Goal: Book appointment/travel/reservation

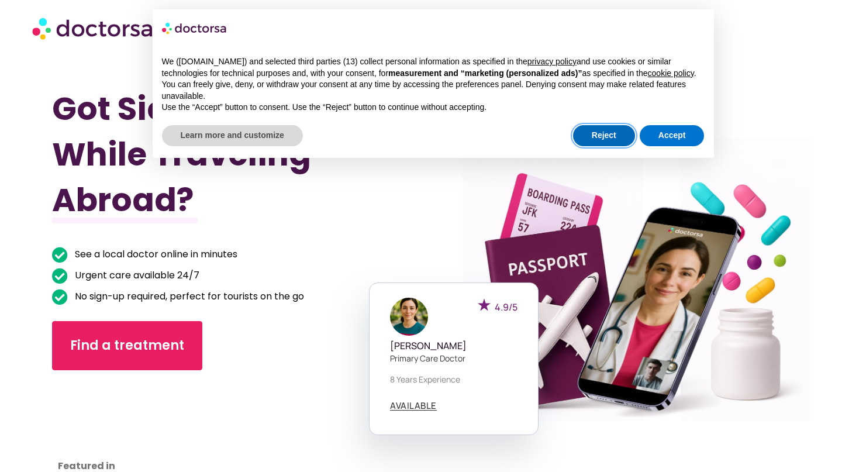
click at [613, 140] on button "Reject" at bounding box center [604, 135] width 62 height 21
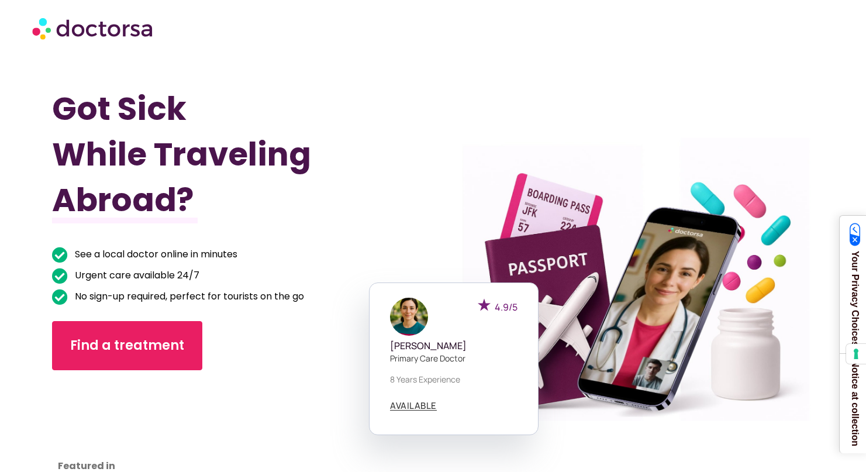
click at [813, 89] on div at bounding box center [623, 291] width 408 height 505
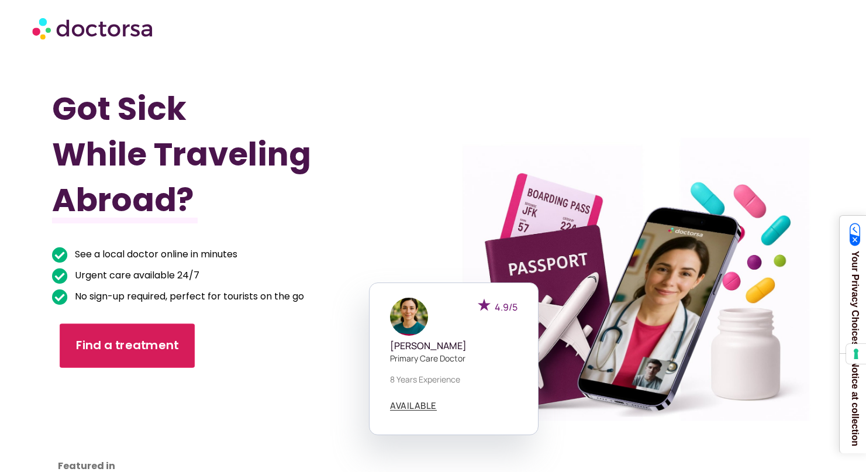
click at [122, 342] on span "Find a treatment" at bounding box center [127, 346] width 103 height 17
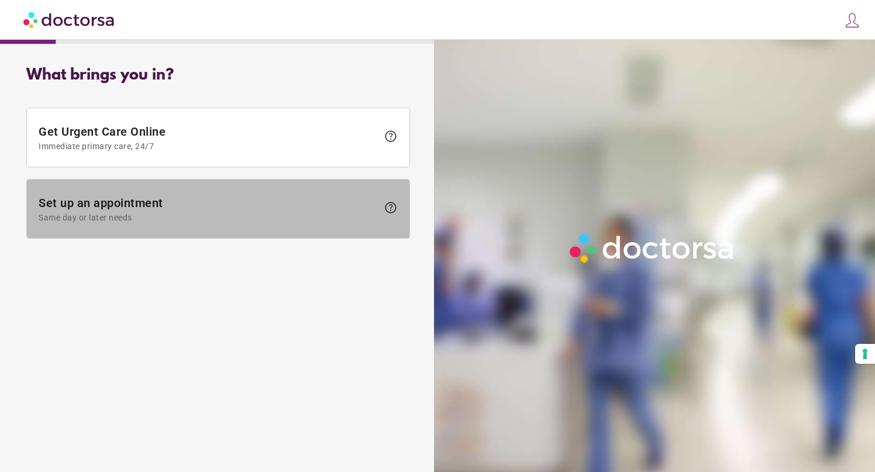
click at [180, 205] on span "Set up an appointment Same day or later needs" at bounding box center [208, 209] width 339 height 26
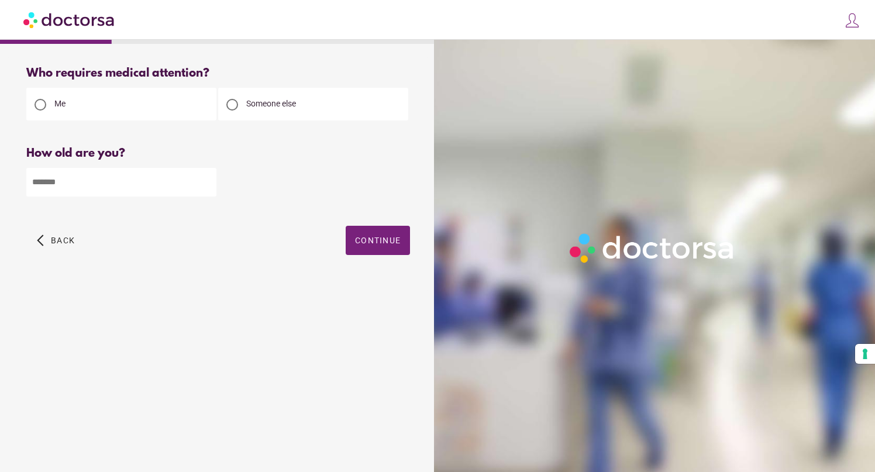
click at [169, 179] on input "number" at bounding box center [121, 182] width 190 height 29
type input "**"
click at [382, 241] on span "Continue" at bounding box center [378, 240] width 46 height 9
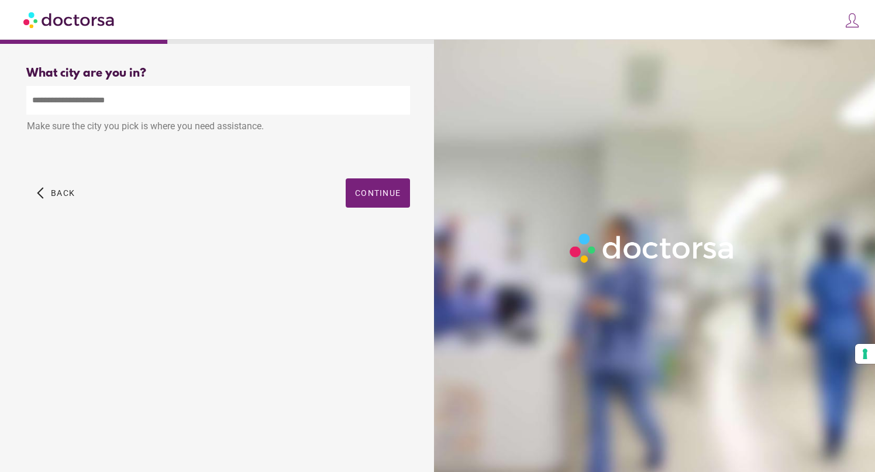
click at [113, 101] on input "text" at bounding box center [218, 100] width 384 height 29
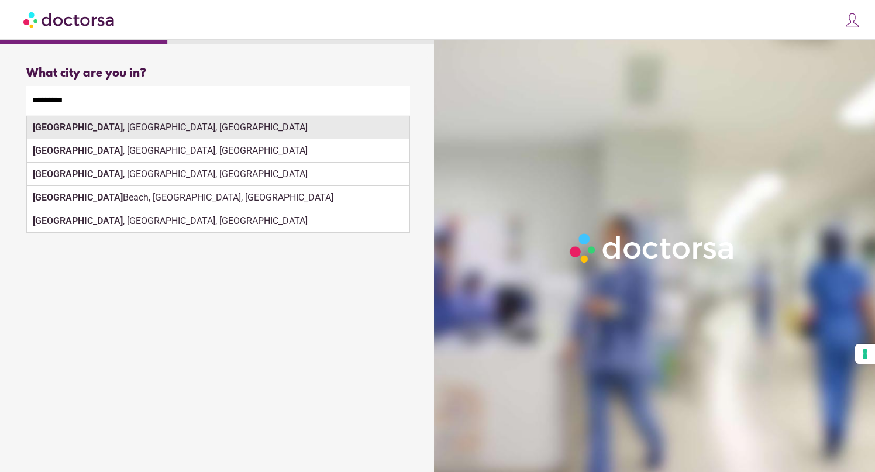
click at [186, 126] on div "Melbourne , VIC, Australia" at bounding box center [218, 127] width 383 height 23
type input "**********"
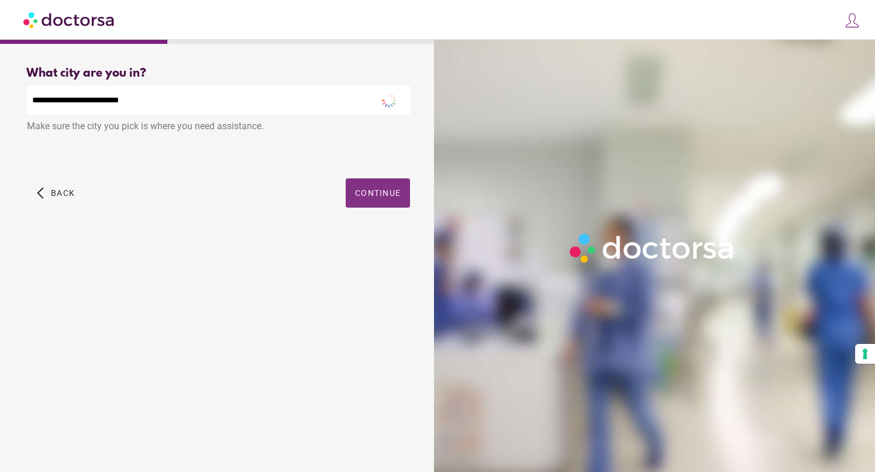
click at [370, 190] on span "Continue" at bounding box center [378, 192] width 46 height 9
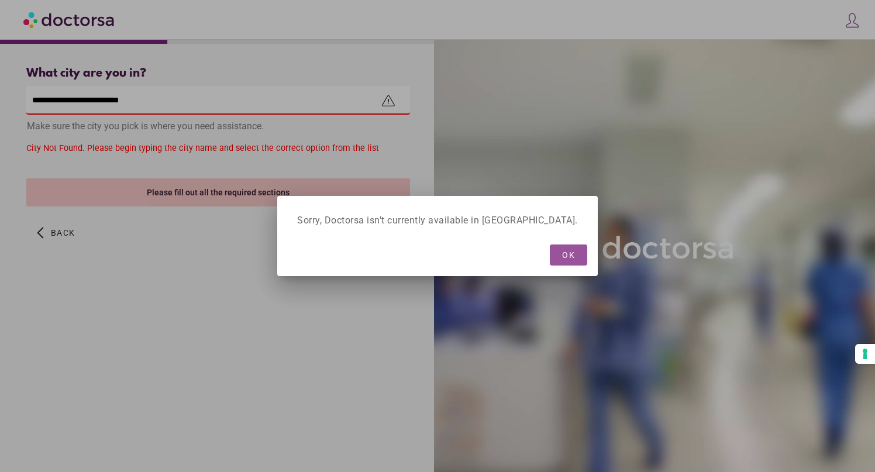
click at [562, 255] on span "OK" at bounding box center [568, 254] width 13 height 9
